Goal: Task Accomplishment & Management: Use online tool/utility

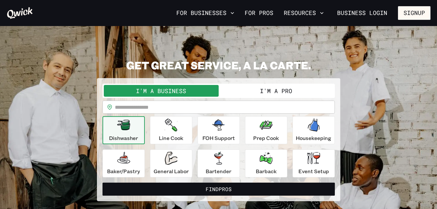
click at [122, 121] on icon "button" at bounding box center [123, 125] width 13 height 10
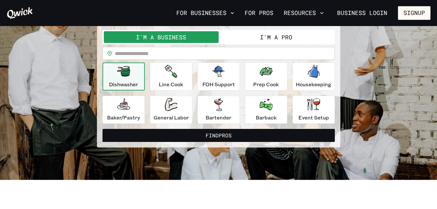
scroll to position [45, 0]
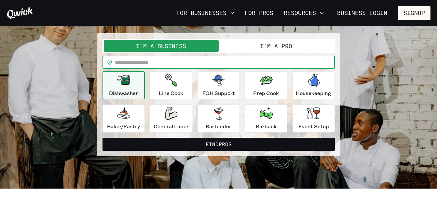
click at [137, 62] on input "text" at bounding box center [225, 62] width 220 height 13
type input "*****"
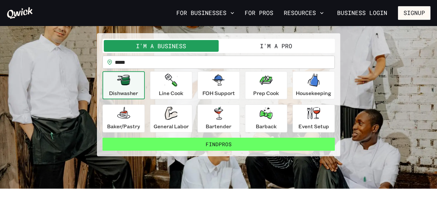
click at [179, 141] on button "Find Pros" at bounding box center [218, 144] width 232 height 13
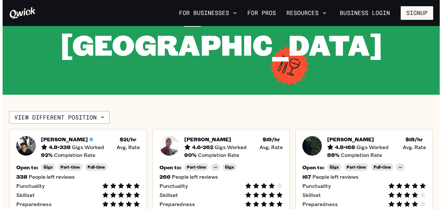
scroll to position [116, 0]
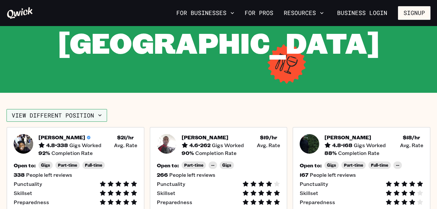
click at [93, 109] on button "View different position" at bounding box center [57, 115] width 100 height 13
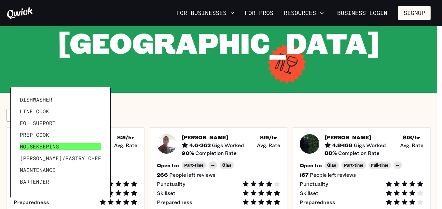
click at [57, 148] on span "Housekeeping" at bounding box center [39, 146] width 39 height 7
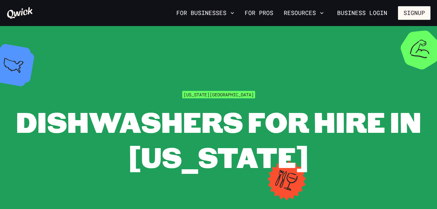
scroll to position [116, 0]
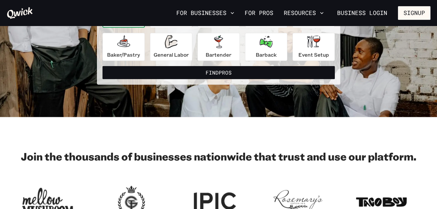
scroll to position [45, 0]
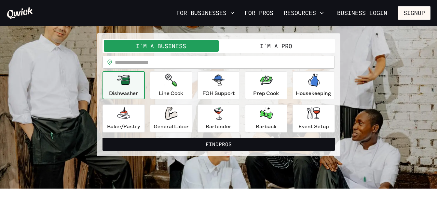
click at [292, 46] on button "I'm a Pro" at bounding box center [275, 46] width 115 height 12
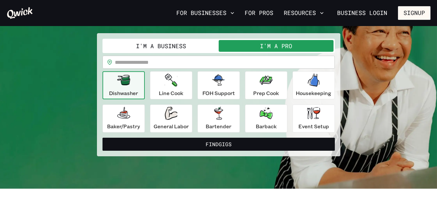
click at [121, 87] on div "Dishwasher" at bounding box center [123, 84] width 29 height 23
click at [137, 59] on input "text" at bounding box center [225, 62] width 220 height 13
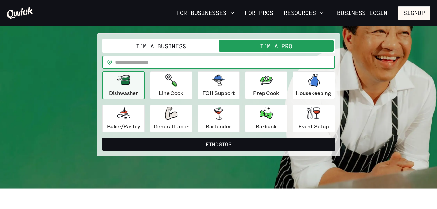
type input "*****"
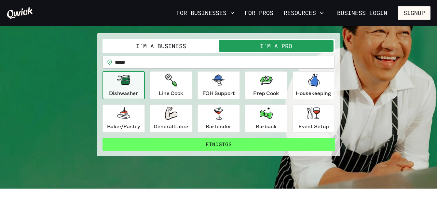
click at [155, 139] on button "Find Gigs" at bounding box center [218, 144] width 232 height 13
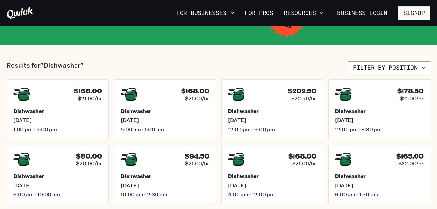
scroll to position [130, 0]
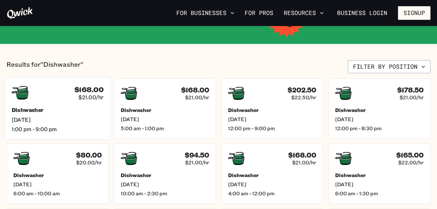
click at [33, 124] on div "Dishwasher [DATE] 1:00 pm - 9:00 pm" at bounding box center [58, 120] width 92 height 26
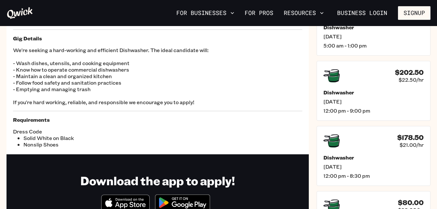
scroll to position [65, 0]
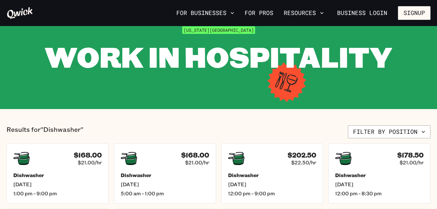
scroll to position [130, 0]
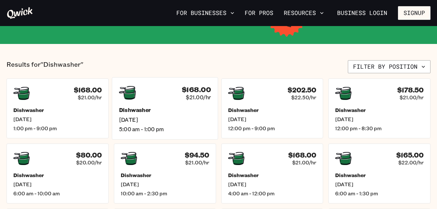
click at [168, 109] on h5 "Dishwasher" at bounding box center [165, 110] width 92 height 7
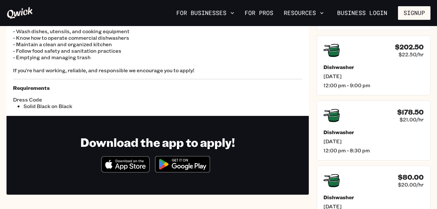
scroll to position [91, 0]
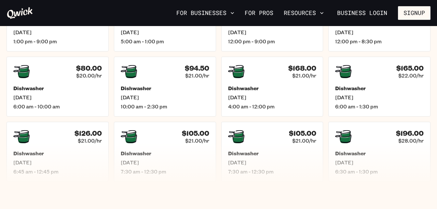
scroll to position [219, 0]
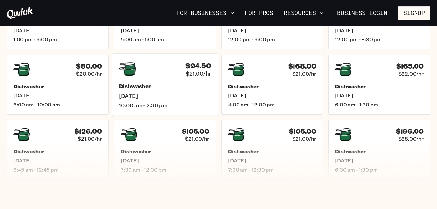
click at [153, 84] on h5 "Dishwasher" at bounding box center [165, 86] width 92 height 7
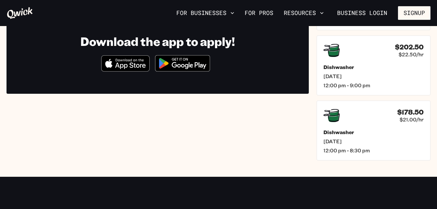
scroll to position [143, 0]
